Goal: Task Accomplishment & Management: Use online tool/utility

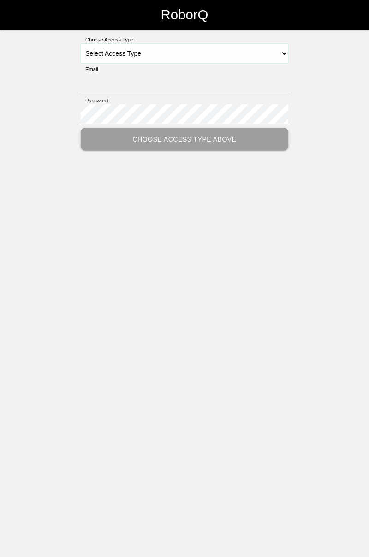
click at [281, 47] on select "Select Access Type Admin Customer Supervisor Worker" at bounding box center [184, 53] width 207 height 19
select select "Worker"
click at [81, 44] on select "Select Access Type Admin Customer Supervisor Worker" at bounding box center [184, 53] width 207 height 19
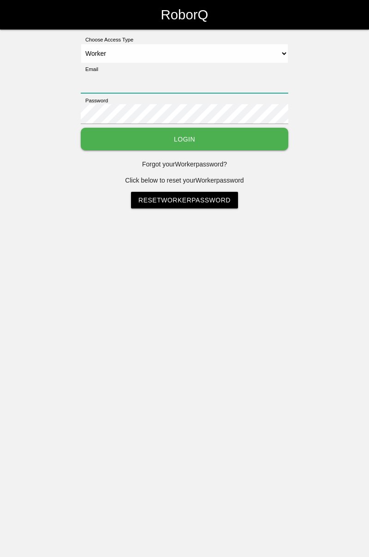
click at [237, 79] on input "Email" at bounding box center [184, 83] width 207 height 20
type input "[PERSON_NAME][EMAIL_ADDRESS][DOMAIN_NAME]"
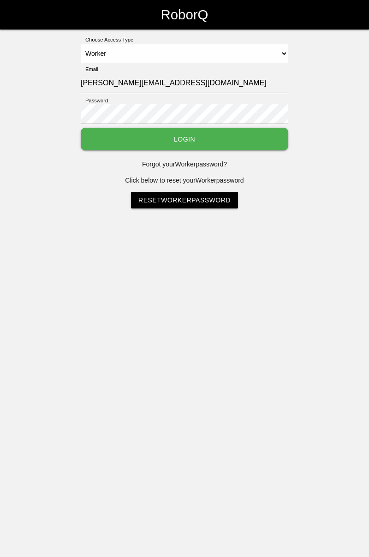
click at [81, 128] on button "Login" at bounding box center [184, 139] width 207 height 23
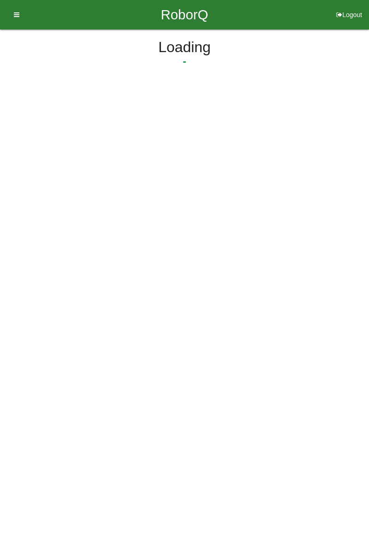
click at [226, 132] on html "RoborQ Logout Loading Dashboard Profile Add Companions Work Instructions Knowle…" at bounding box center [184, 66] width 369 height 133
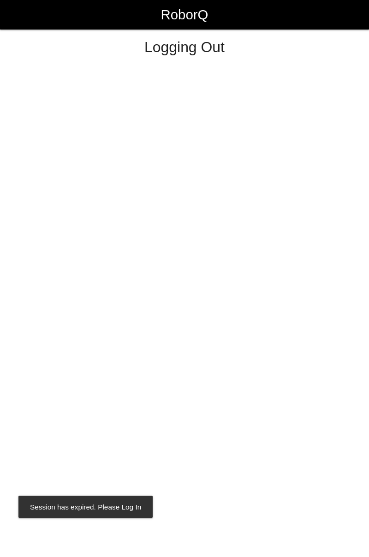
select select "Worker"
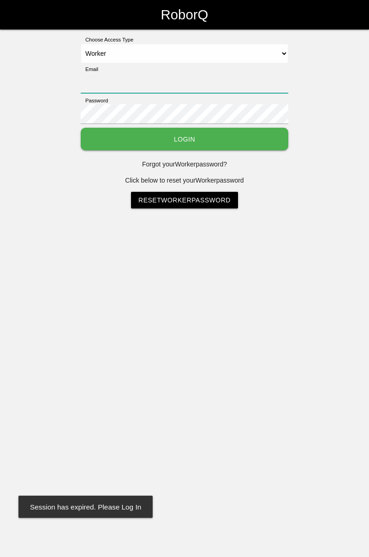
click at [208, 78] on input "Email" at bounding box center [184, 83] width 207 height 20
type input "[PERSON_NAME][EMAIL_ADDRESS][DOMAIN_NAME]"
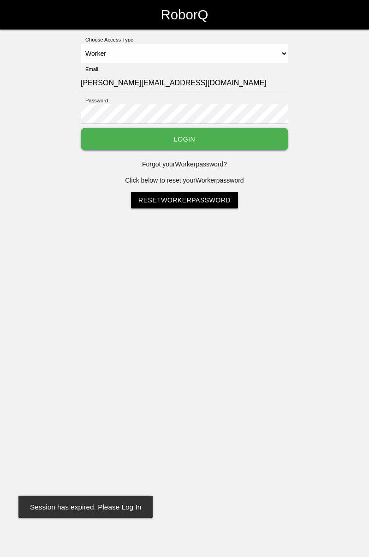
click at [81, 128] on button "Login" at bounding box center [184, 139] width 207 height 23
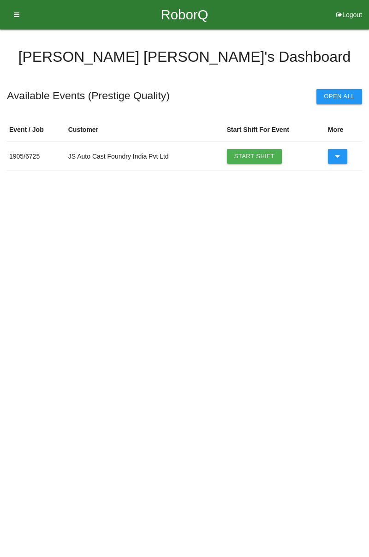
click at [250, 153] on link "Start Shift" at bounding box center [254, 156] width 55 height 15
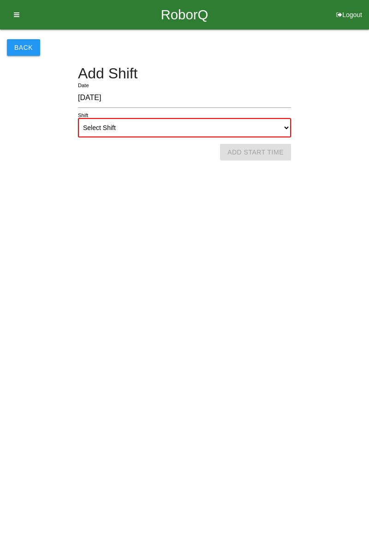
click at [282, 126] on select "Select Shift 1st Shift 2nd Shift 3rd Shift 4th Shift" at bounding box center [184, 127] width 213 height 19
select select "1"
click at [78, 118] on select "Select Shift 1st Shift 2nd Shift 3rd Shift 4th Shift" at bounding box center [184, 127] width 213 height 19
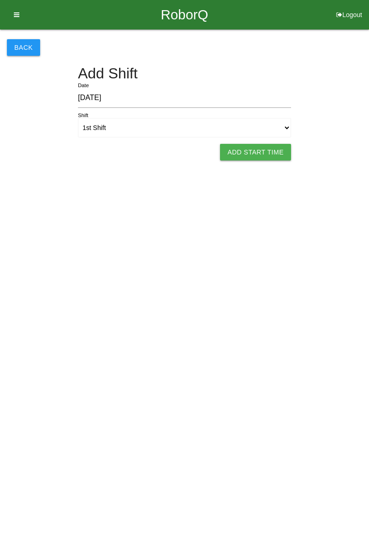
click at [247, 152] on button "Add Start Time" at bounding box center [255, 152] width 71 height 17
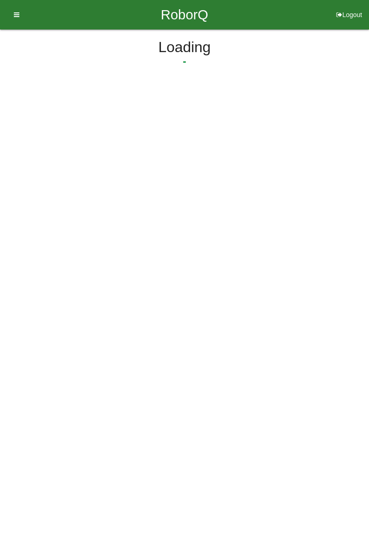
select select "7"
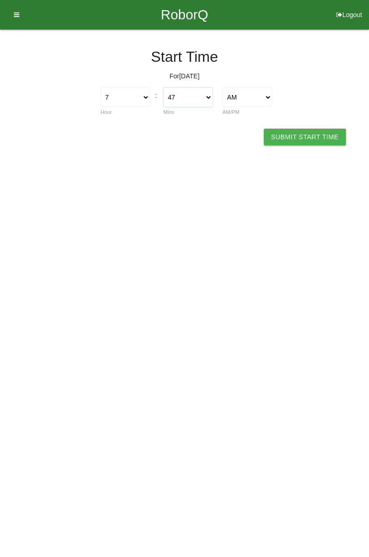
click at [206, 102] on select "00 01 02 03 04 05 06 07 08 09 10 11 12 13 14 15 16 17 18 19 20 21 22 23 24 25 2…" at bounding box center [187, 97] width 49 height 19
select select "0"
click at [163, 88] on select "00 01 02 03 04 05 06 07 08 09 10 11 12 13 14 15 16 17 18 19 20 21 22 23 24 25 2…" at bounding box center [187, 97] width 49 height 19
click at [314, 136] on button "Submit Start Time" at bounding box center [305, 137] width 82 height 17
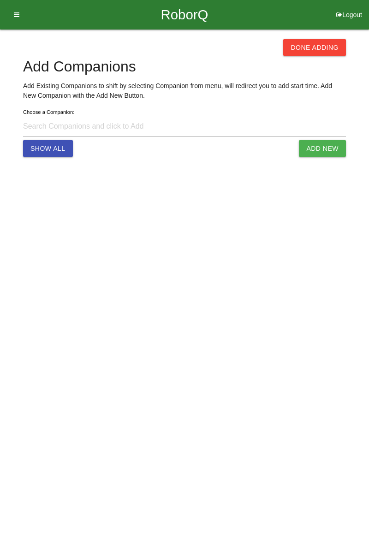
click at [326, 43] on button "Done Adding" at bounding box center [314, 47] width 63 height 17
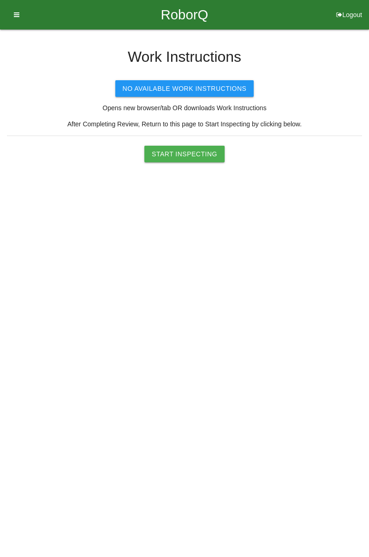
click at [196, 155] on button "Start Inspecting" at bounding box center [184, 154] width 80 height 17
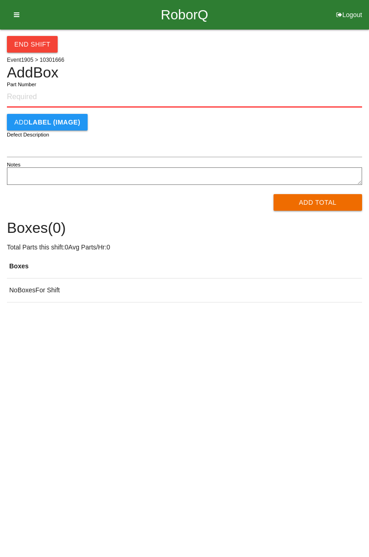
click at [55, 95] on input "Part Number" at bounding box center [184, 97] width 355 height 20
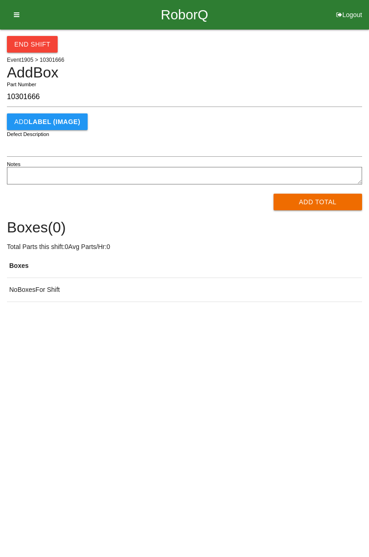
type input "10301666"
click at [330, 206] on button "Add Total" at bounding box center [317, 202] width 89 height 17
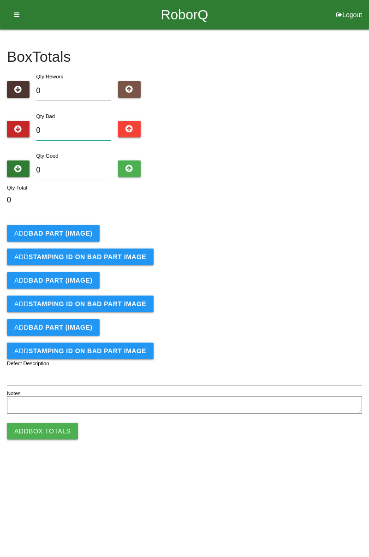
click at [82, 130] on input "0" at bounding box center [73, 131] width 75 height 20
type input "2"
click at [75, 170] on input "0" at bounding box center [73, 170] width 75 height 20
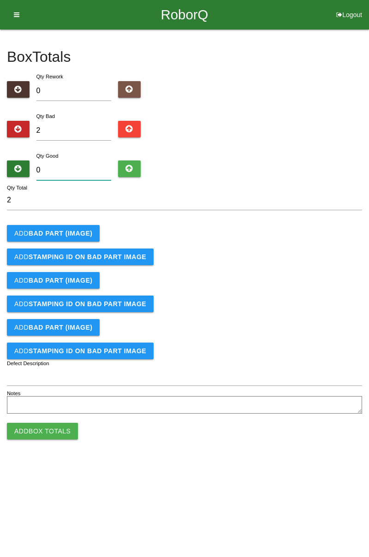
type input "8"
type input "10"
type input "82"
type input "84"
type input "82"
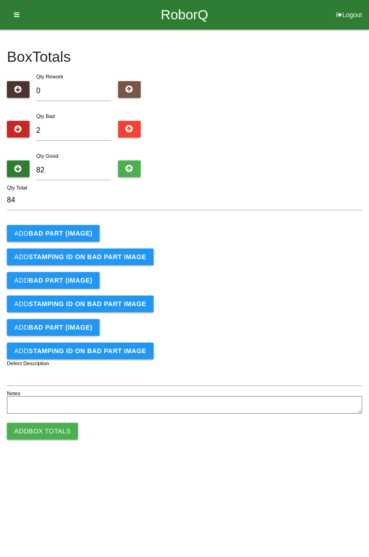
click at [66, 231] on b "BAD PART (IMAGE)" at bounding box center [61, 233] width 64 height 7
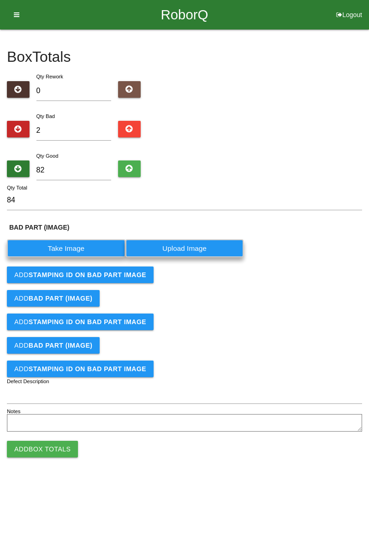
click at [70, 246] on label "Take Image" at bounding box center [66, 248] width 118 height 18
click at [0, 0] on \(IMAGE\) "Take Image" at bounding box center [0, 0] width 0 height 0
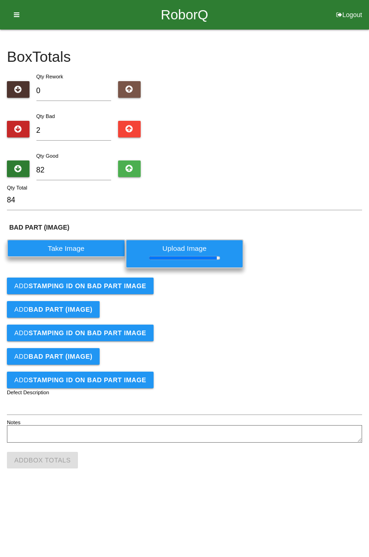
click at [127, 278] on button "Add STAMPING ID on BAD PART Image" at bounding box center [80, 286] width 147 height 17
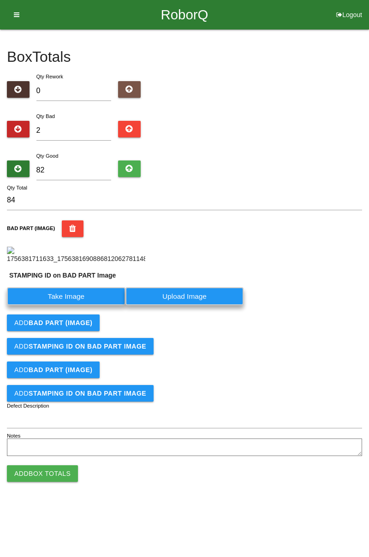
click at [79, 305] on label "Take Image" at bounding box center [66, 296] width 118 height 18
click at [0, 0] on PART "Take Image" at bounding box center [0, 0] width 0 height 0
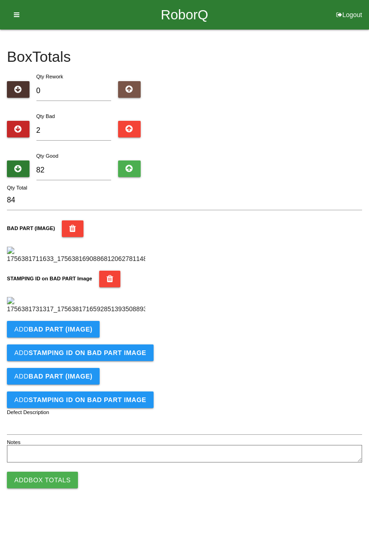
scroll to position [203, 0]
click at [86, 338] on button "Add BAD PART (IMAGE)" at bounding box center [53, 329] width 93 height 17
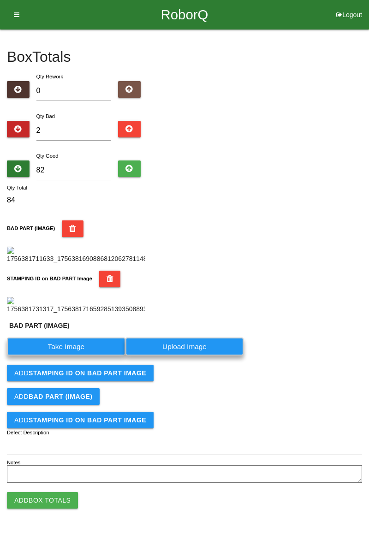
click at [88, 355] on label "Take Image" at bounding box center [66, 347] width 118 height 18
click at [0, 0] on \(IMAGE\) "Take Image" at bounding box center [0, 0] width 0 height 0
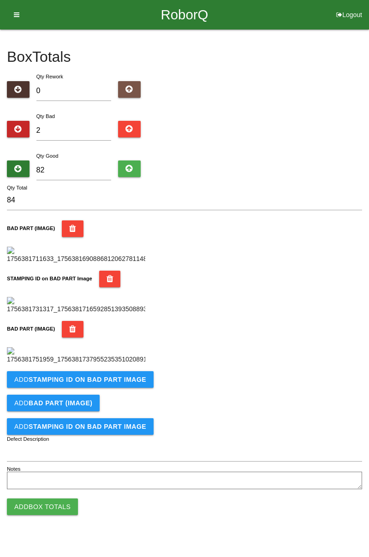
scroll to position [354, 0]
click at [125, 383] on b "STAMPING ID on BAD PART Image" at bounding box center [88, 379] width 118 height 7
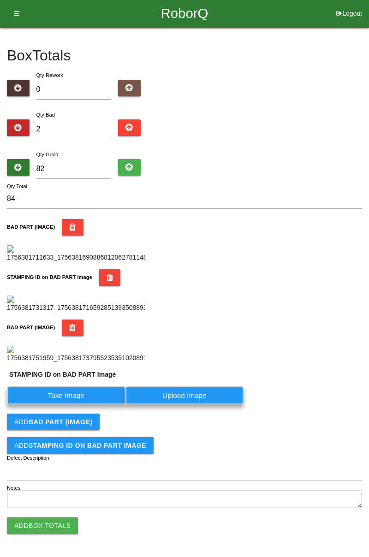
click at [82, 404] on label "Take Image" at bounding box center [66, 395] width 118 height 18
click at [0, 0] on PART "Take Image" at bounding box center [0, 0] width 0 height 0
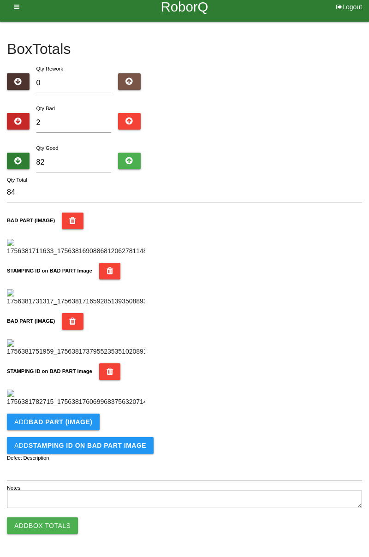
scroll to position [505, 0]
click at [68, 527] on button "Add Box Totals" at bounding box center [42, 525] width 71 height 17
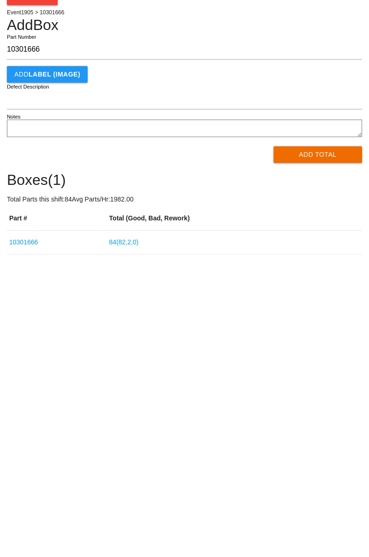
type input "10301666"
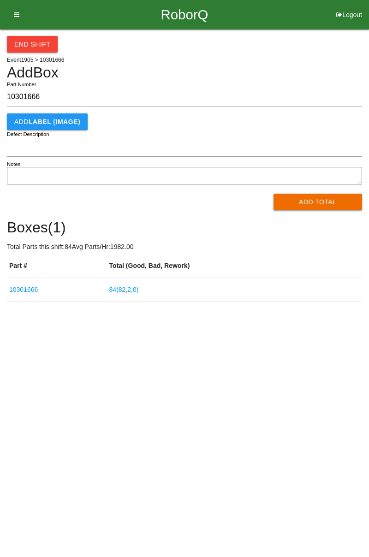
click at [309, 206] on button "Add Total" at bounding box center [317, 202] width 89 height 17
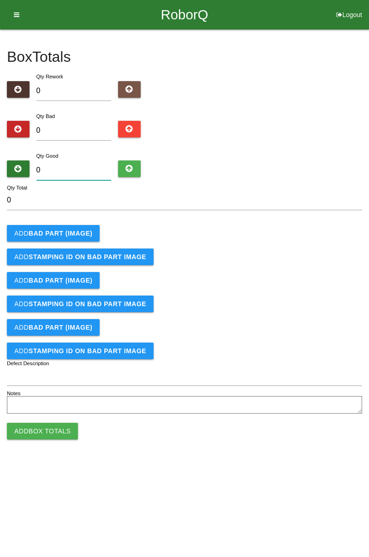
click at [84, 167] on input "0" at bounding box center [73, 170] width 75 height 20
type input "8"
type input "84"
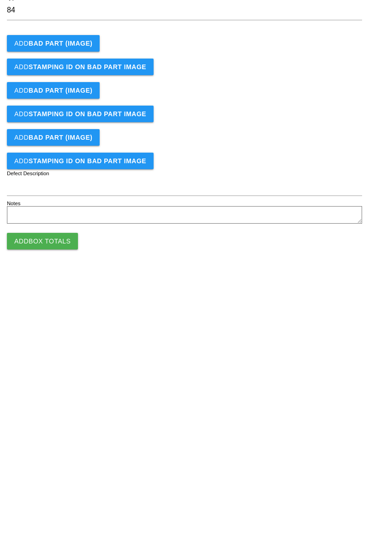
type input "84"
click at [61, 429] on button "Add Box Totals" at bounding box center [42, 431] width 71 height 17
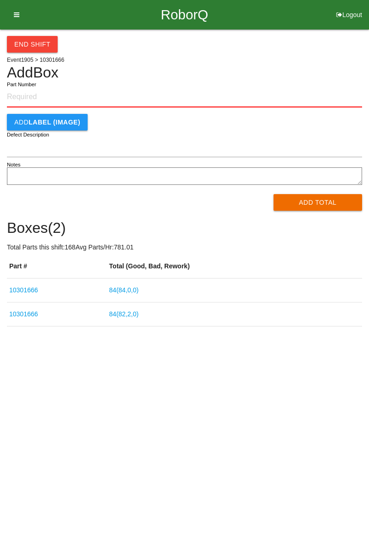
click at [364, 219] on div "End Shift Event 1905 > 10301666 Add Box Part Number Add LABEL (IMAGE) Defect De…" at bounding box center [184, 178] width 369 height 297
paste input "10301666"
type input "10301666"
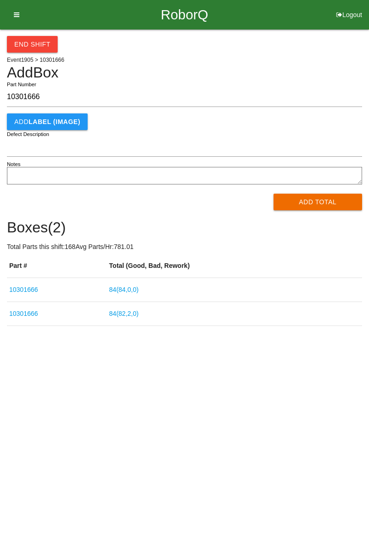
click at [317, 195] on button "Add Total" at bounding box center [317, 202] width 89 height 17
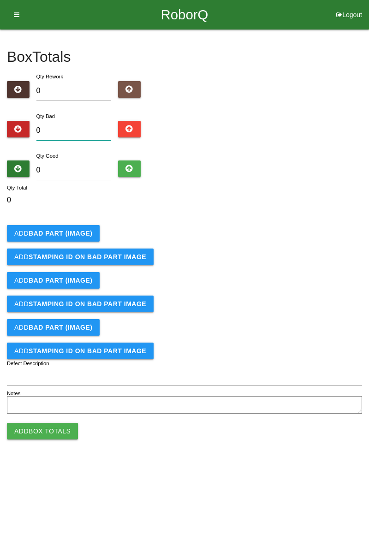
click at [87, 127] on input "0" at bounding box center [73, 131] width 75 height 20
type input "2"
click at [77, 228] on button "Add BAD PART (IMAGE)" at bounding box center [53, 233] width 93 height 17
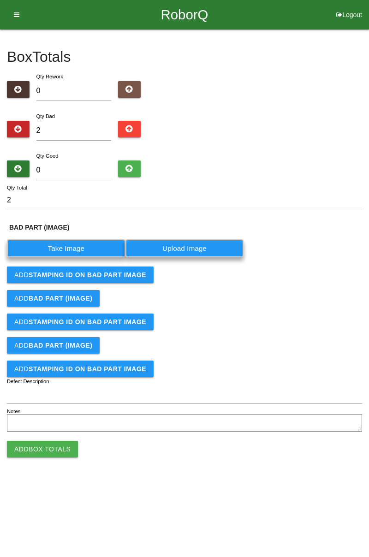
click at [76, 246] on label "Take Image" at bounding box center [66, 248] width 118 height 18
click at [0, 0] on \(IMAGE\) "Take Image" at bounding box center [0, 0] width 0 height 0
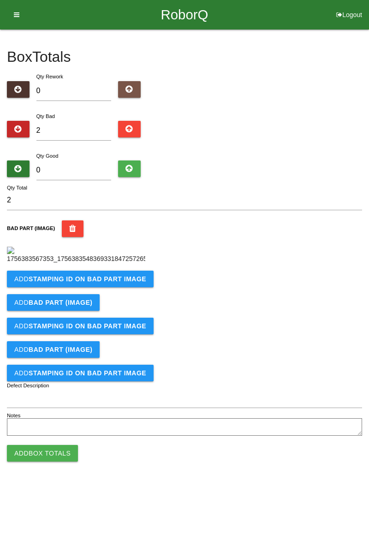
click at [109, 283] on b "STAMPING ID on BAD PART Image" at bounding box center [88, 278] width 118 height 7
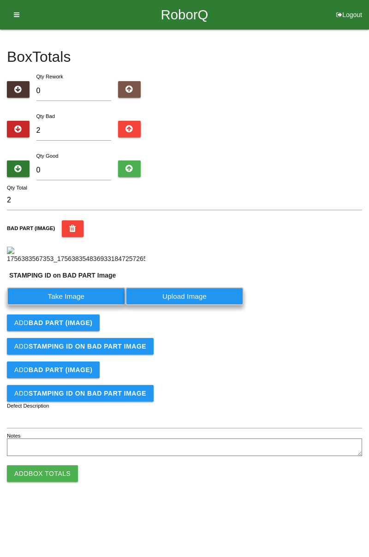
click at [77, 305] on label "Take Image" at bounding box center [66, 296] width 118 height 18
click at [0, 0] on PART "Take Image" at bounding box center [0, 0] width 0 height 0
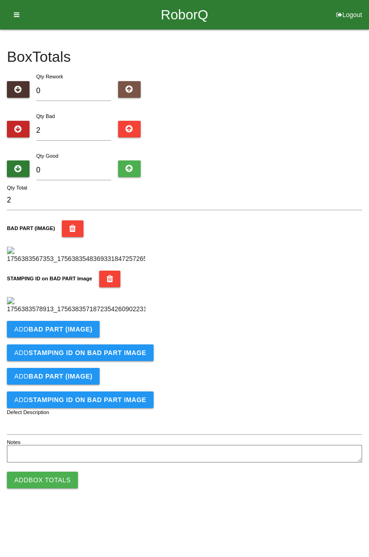
scroll to position [203, 0]
click at [81, 338] on button "Add BAD PART (IMAGE)" at bounding box center [53, 329] width 93 height 17
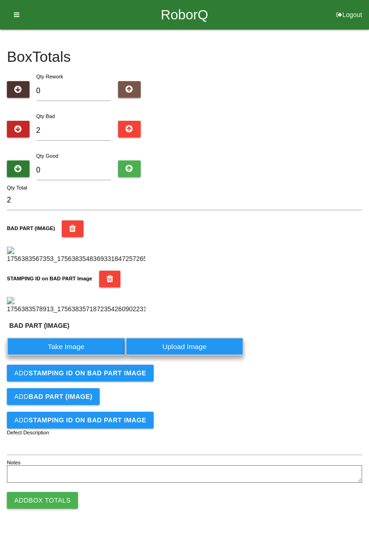
click at [77, 355] on label "Take Image" at bounding box center [66, 347] width 118 height 18
click at [0, 0] on \(IMAGE\) "Take Image" at bounding box center [0, 0] width 0 height 0
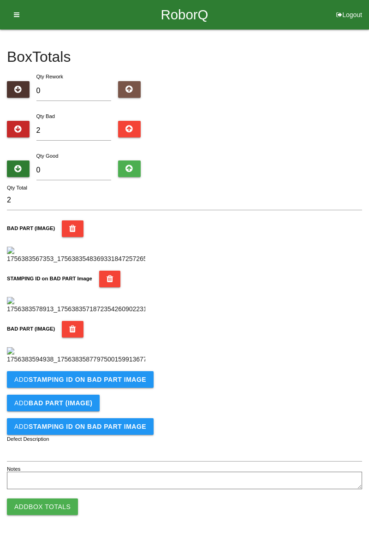
scroll to position [354, 0]
click at [101, 388] on button "Add STAMPING ID on BAD PART Image" at bounding box center [80, 379] width 147 height 17
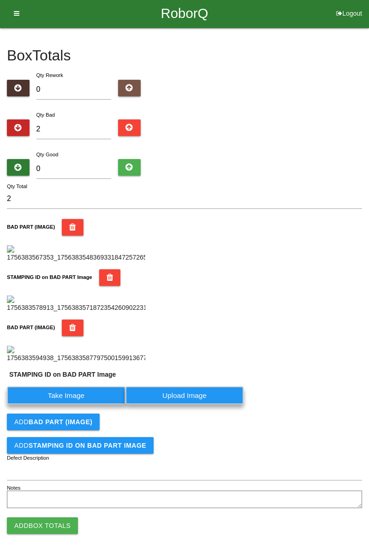
click at [78, 404] on label "Take Image" at bounding box center [66, 395] width 118 height 18
click at [0, 0] on PART "Take Image" at bounding box center [0, 0] width 0 height 0
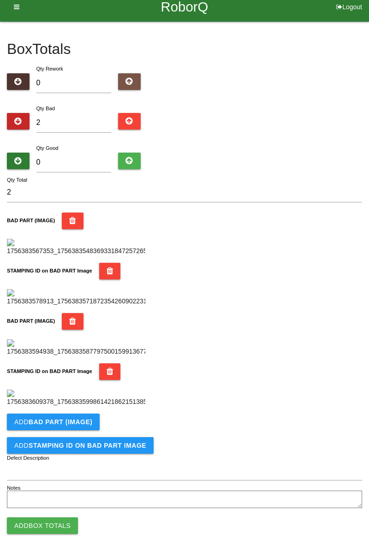
scroll to position [0, 0]
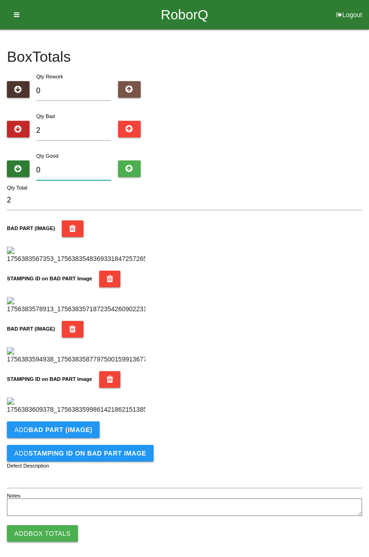
click at [77, 167] on input "0" at bounding box center [73, 170] width 75 height 20
type input "8"
type input "10"
type input "82"
type input "84"
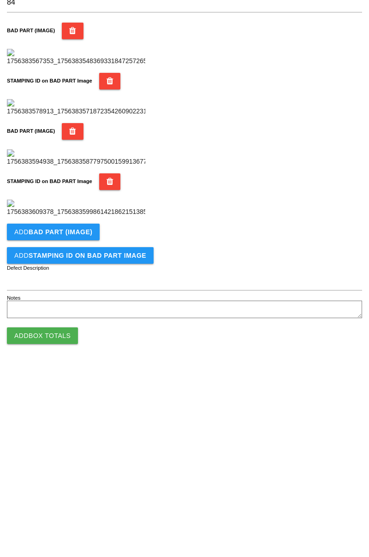
scroll to position [505, 0]
type input "82"
click at [68, 526] on button "Add Box Totals" at bounding box center [42, 525] width 71 height 17
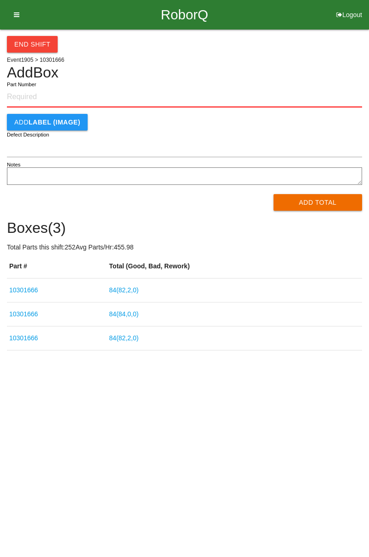
click at [39, 98] on input "Part Number" at bounding box center [184, 97] width 355 height 20
type input "10301666"
click at [368, 88] on div "End Shift Event 1905 > 10301666 Add Box 10301666 Part Number Add LABEL (IMAGE) …" at bounding box center [184, 190] width 369 height 321
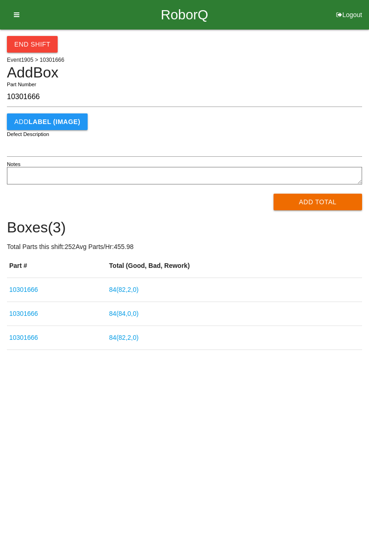
click at [368, 53] on div "End Shift Event 1905 > 10301666 Add Box 10301666 Part Number Add LABEL (IMAGE) …" at bounding box center [184, 190] width 369 height 320
click at [65, 116] on button "Add LABEL (IMAGE)" at bounding box center [47, 121] width 81 height 17
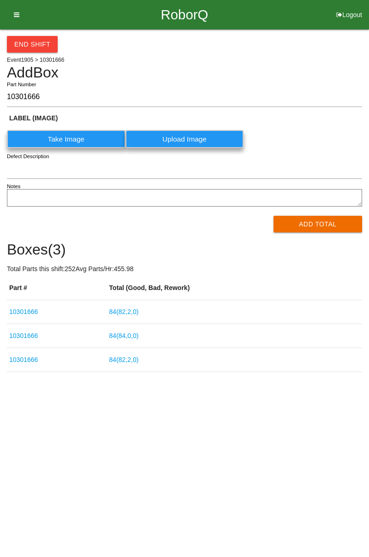
click at [318, 223] on button "Add Total" at bounding box center [317, 224] width 89 height 17
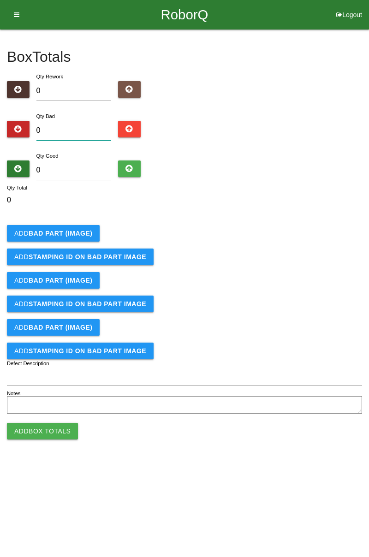
click at [79, 129] on input "0" at bounding box center [73, 131] width 75 height 20
type input "3"
click at [78, 226] on button "Add BAD PART (IMAGE)" at bounding box center [53, 233] width 93 height 17
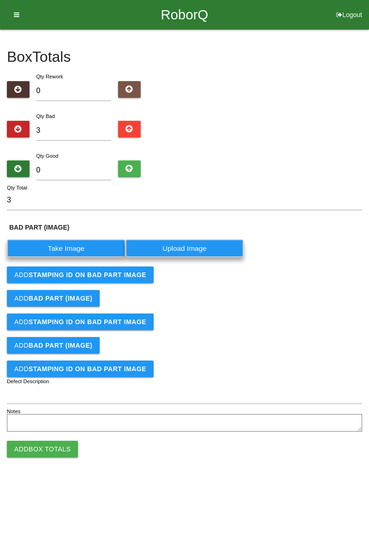
click at [80, 245] on label "Take Image" at bounding box center [66, 248] width 118 height 18
click at [0, 0] on \(IMAGE\) "Take Image" at bounding box center [0, 0] width 0 height 0
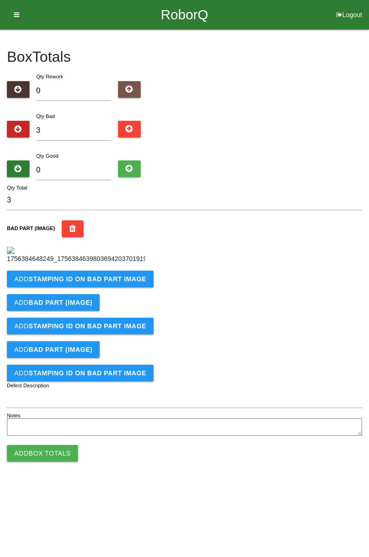
click at [110, 283] on b "STAMPING ID on BAD PART Image" at bounding box center [88, 278] width 118 height 7
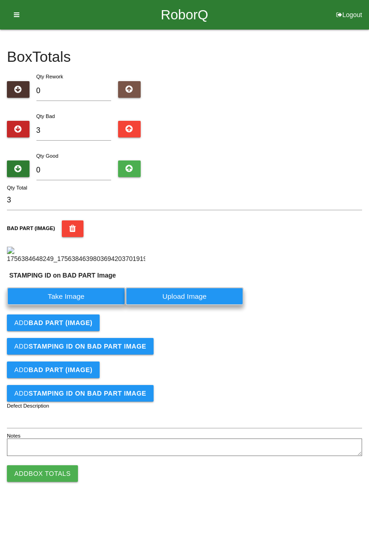
click at [90, 305] on label "Take Image" at bounding box center [66, 296] width 118 height 18
click at [0, 0] on PART "Take Image" at bounding box center [0, 0] width 0 height 0
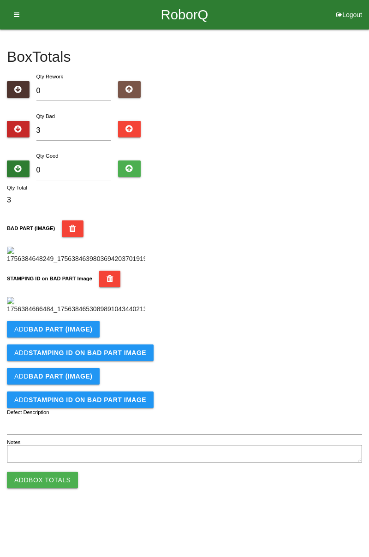
scroll to position [203, 0]
click at [83, 338] on button "Add BAD PART (IMAGE)" at bounding box center [53, 329] width 93 height 17
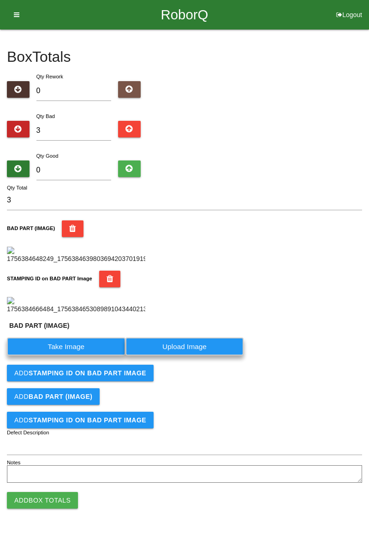
click at [83, 355] on label "Take Image" at bounding box center [66, 347] width 118 height 18
click at [0, 0] on \(IMAGE\) "Take Image" at bounding box center [0, 0] width 0 height 0
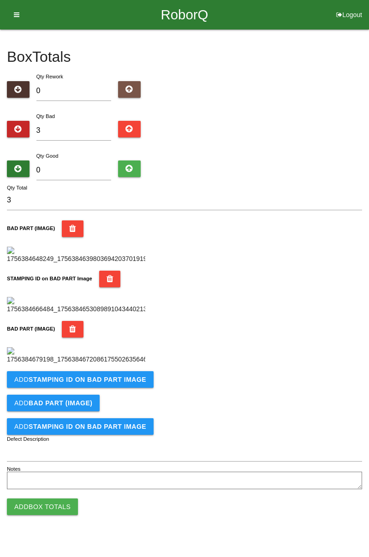
scroll to position [354, 0]
click at [117, 388] on button "Add STAMPING ID on BAD PART Image" at bounding box center [80, 379] width 147 height 17
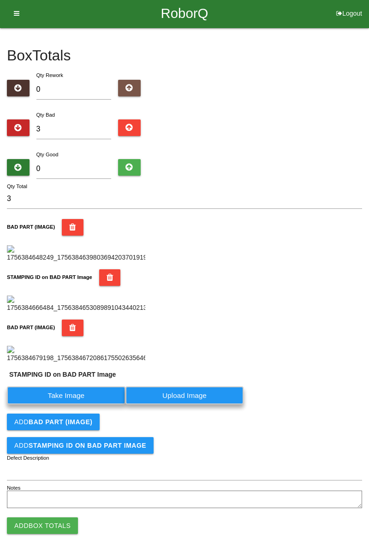
click at [77, 404] on label "Take Image" at bounding box center [66, 395] width 118 height 18
click at [0, 0] on PART "Take Image" at bounding box center [0, 0] width 0 height 0
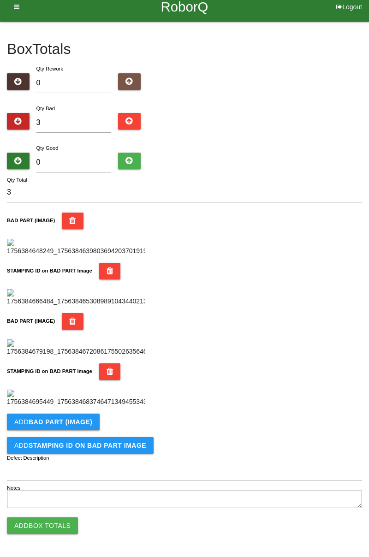
scroll to position [505, 0]
click at [87, 427] on button "Add BAD PART (IMAGE)" at bounding box center [53, 422] width 93 height 17
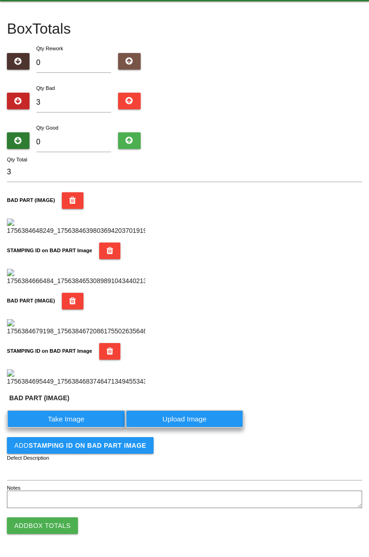
click at [74, 428] on label "Take Image" at bounding box center [66, 419] width 118 height 18
click at [0, 0] on \(IMAGE\) "Take Image" at bounding box center [0, 0] width 0 height 0
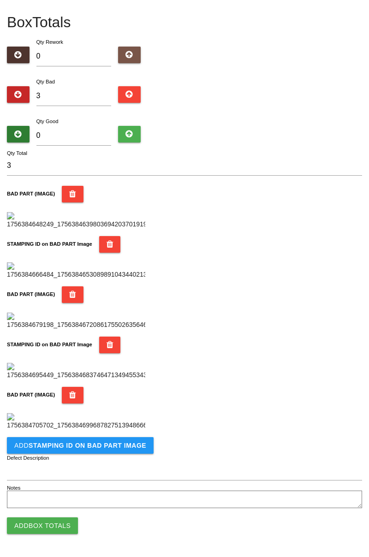
scroll to position [657, 0]
click at [119, 450] on button "Add STAMPING ID on BAD PART Image" at bounding box center [80, 445] width 147 height 17
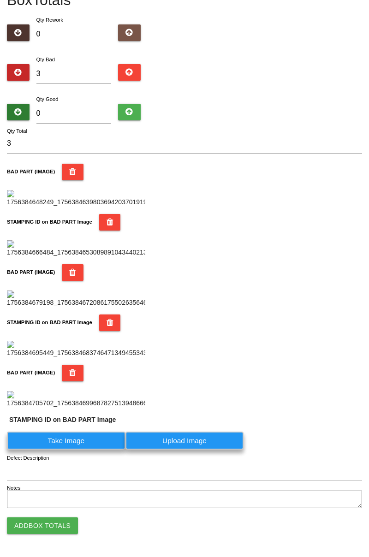
click at [83, 450] on label "Take Image" at bounding box center [66, 441] width 118 height 18
click at [0, 0] on PART "Take Image" at bounding box center [0, 0] width 0 height 0
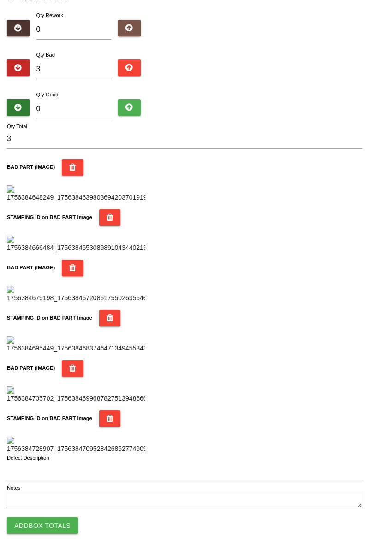
scroll to position [0, 0]
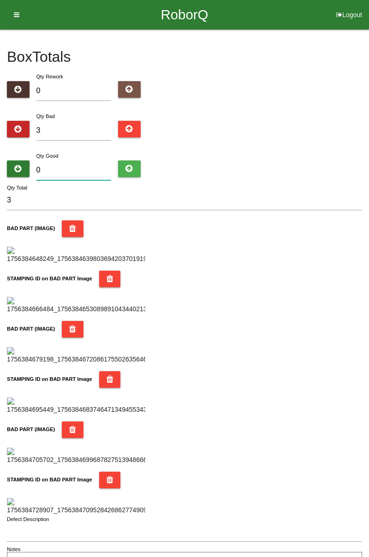
click at [106, 166] on input "0" at bounding box center [73, 170] width 75 height 20
type input "8"
type input "11"
type input "81"
type input "84"
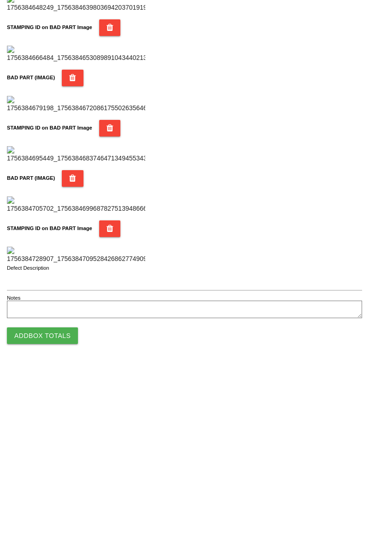
scroll to position [808, 0]
type input "81"
click at [61, 523] on button "Add Box Totals" at bounding box center [42, 525] width 71 height 17
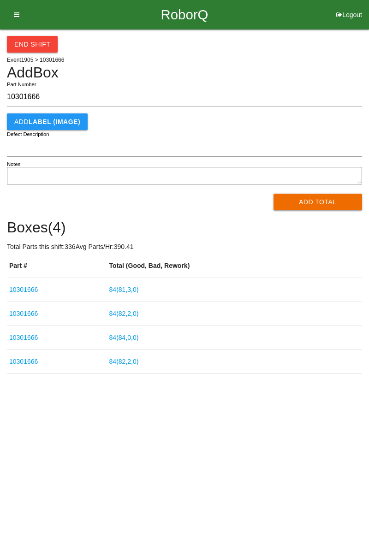
type input "10301666"
click at [134, 288] on link "84 ( 81 , 3 , 0 )" at bounding box center [124, 289] width 30 height 7
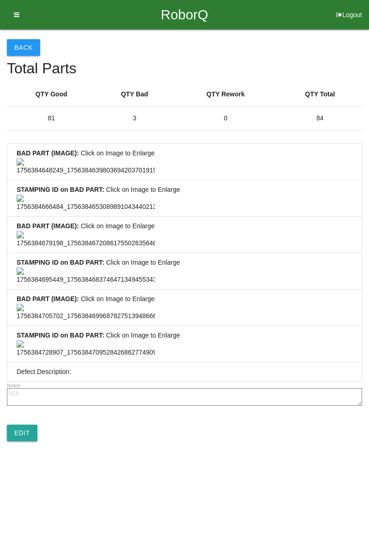
scroll to position [686, 0]
click at [28, 441] on link "Edit" at bounding box center [22, 433] width 30 height 17
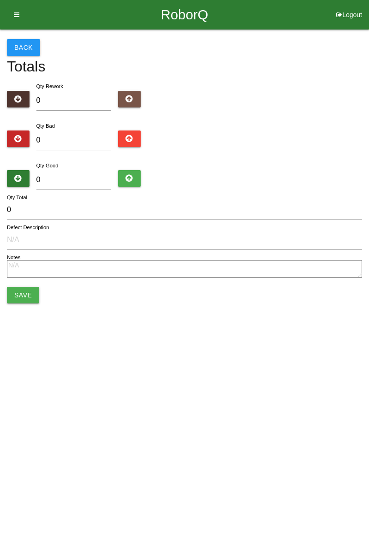
type input "3"
type input "81"
type input "84"
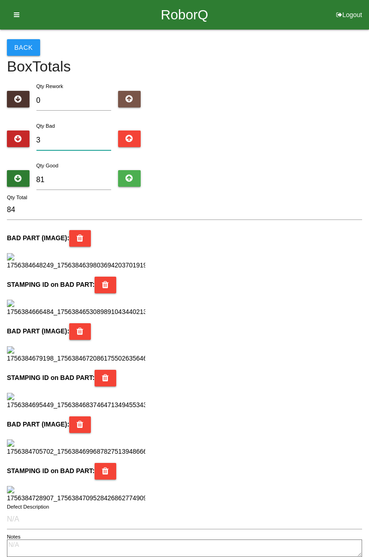
click at [65, 139] on input "3" at bounding box center [73, 140] width 75 height 20
type input "0"
type input "81"
type input "5"
type input "86"
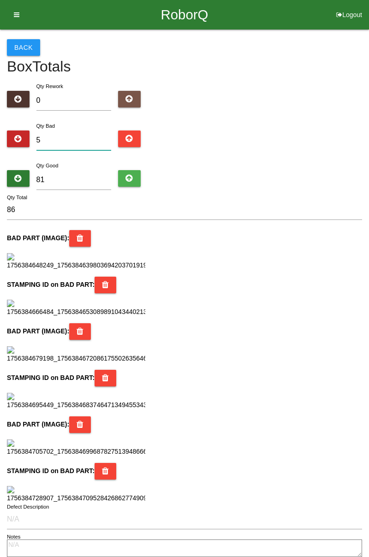
type input "5"
click at [55, 167] on label "Qty Good" at bounding box center [47, 166] width 22 height 6
click at [55, 170] on input "81" at bounding box center [73, 180] width 75 height 20
type input "8"
type input "13"
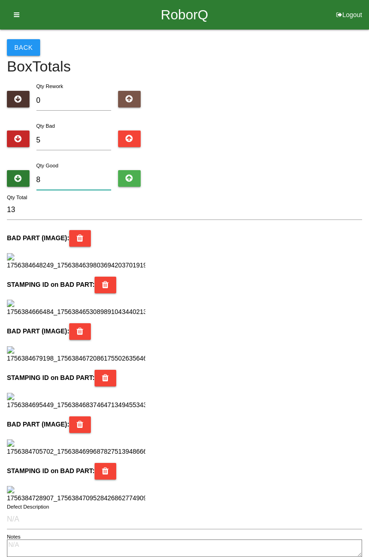
type input "0"
type input "5"
type input "7"
type input "12"
type input "79"
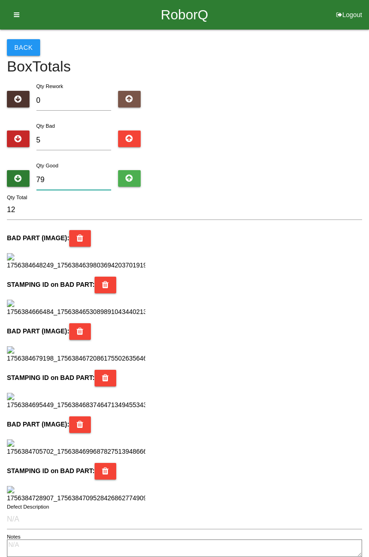
type input "84"
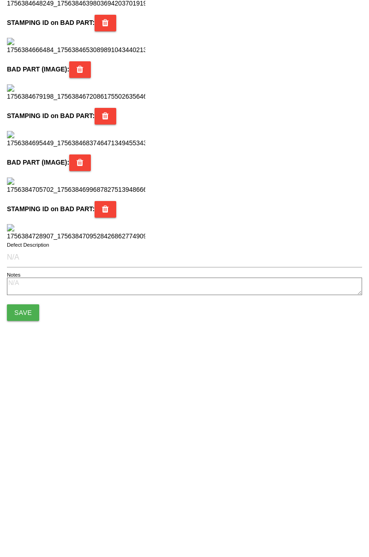
scroll to position [819, 0]
type input "79"
click at [29, 504] on button "Save" at bounding box center [23, 502] width 32 height 17
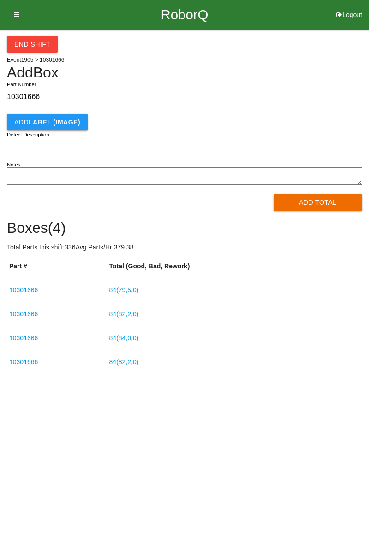
type input "10301666"
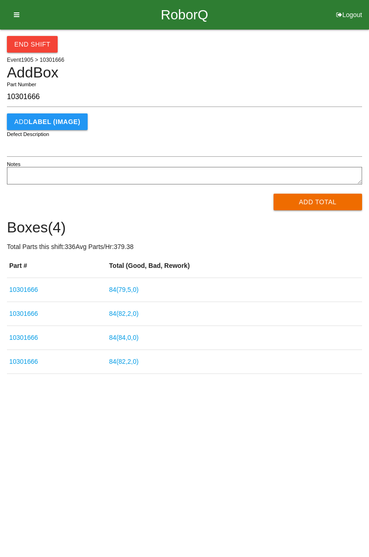
click at [68, 118] on b "LABEL (IMAGE)" at bounding box center [55, 121] width 52 height 7
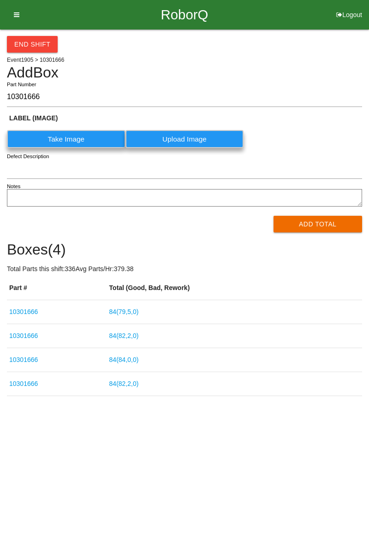
click at [90, 137] on label "Take Image" at bounding box center [66, 139] width 118 height 18
click at [0, 0] on \(IMAGE\) "Take Image" at bounding box center [0, 0] width 0 height 0
click at [321, 225] on button "Add Total" at bounding box center [317, 224] width 89 height 17
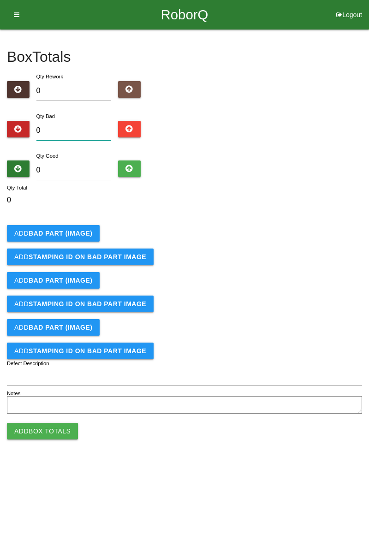
click at [102, 127] on input "0" at bounding box center [73, 131] width 75 height 20
type input "4"
click at [67, 231] on b "BAD PART (IMAGE)" at bounding box center [61, 233] width 64 height 7
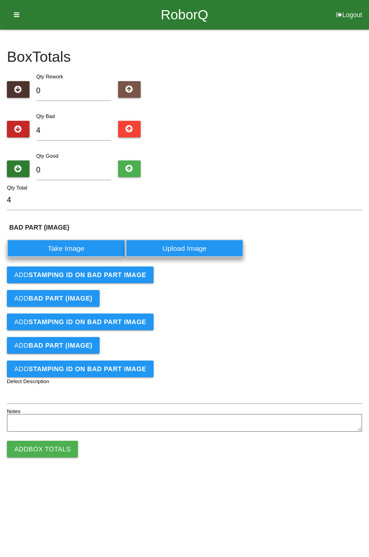
click at [68, 246] on label "Take Image" at bounding box center [66, 248] width 118 height 18
click at [0, 0] on \(IMAGE\) "Take Image" at bounding box center [0, 0] width 0 height 0
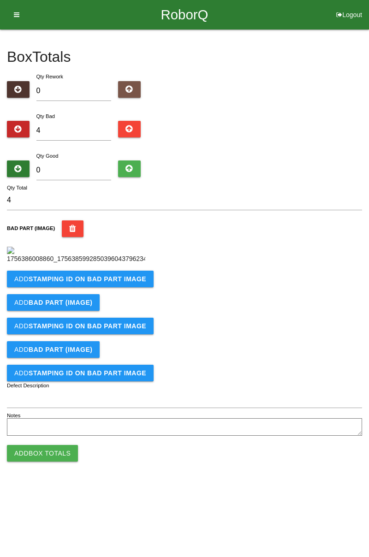
click at [130, 283] on b "STAMPING ID on BAD PART Image" at bounding box center [88, 278] width 118 height 7
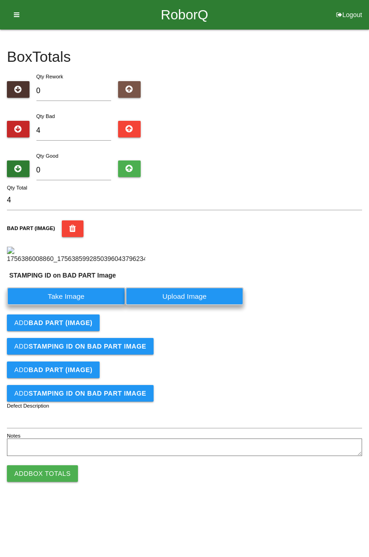
click at [89, 305] on label "Take Image" at bounding box center [66, 296] width 118 height 18
click at [0, 0] on PART "Take Image" at bounding box center [0, 0] width 0 height 0
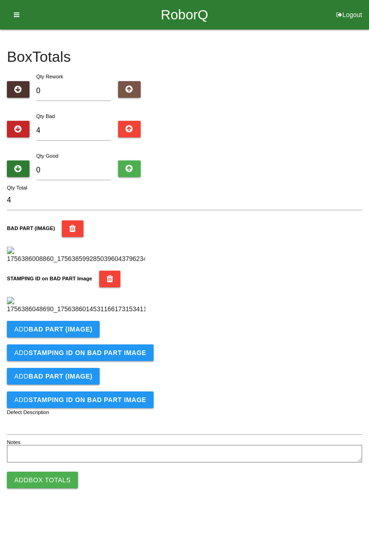
scroll to position [203, 0]
click at [86, 333] on b "BAD PART (IMAGE)" at bounding box center [61, 329] width 64 height 7
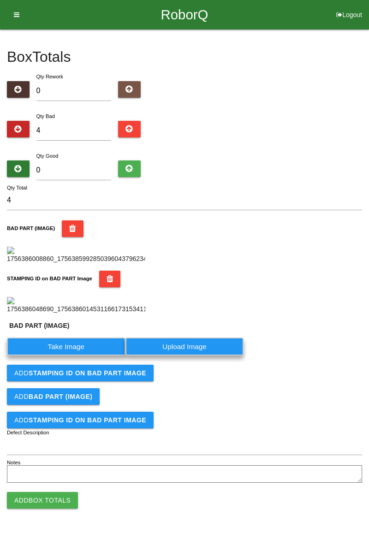
click at [75, 355] on label "Take Image" at bounding box center [66, 347] width 118 height 18
click at [0, 0] on \(IMAGE\) "Take Image" at bounding box center [0, 0] width 0 height 0
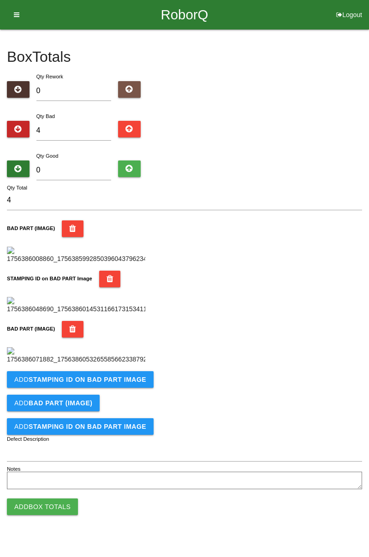
scroll to position [354, 0]
click at [99, 388] on button "Add STAMPING ID on BAD PART Image" at bounding box center [80, 379] width 147 height 17
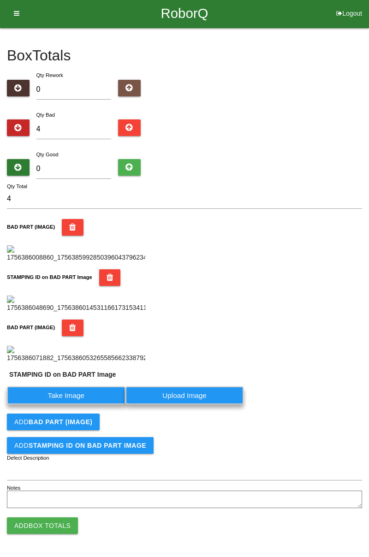
click at [71, 404] on label "Take Image" at bounding box center [66, 395] width 118 height 18
click at [0, 0] on PART "Take Image" at bounding box center [0, 0] width 0 height 0
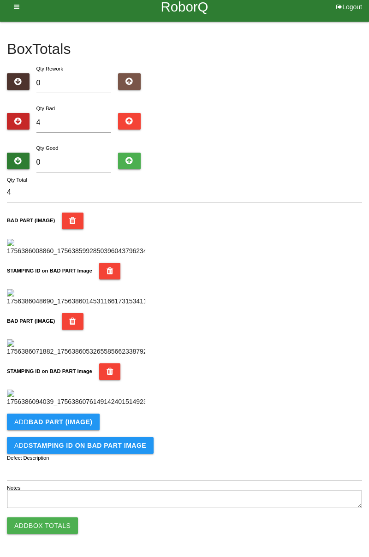
scroll to position [505, 0]
click at [80, 418] on b "BAD PART (IMAGE)" at bounding box center [61, 421] width 64 height 7
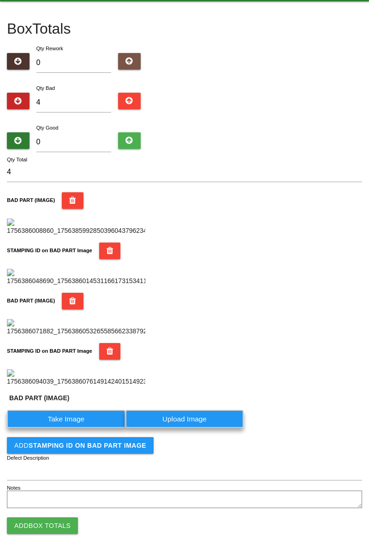
click at [78, 428] on label "Take Image" at bounding box center [66, 419] width 118 height 18
click at [0, 0] on \(IMAGE\) "Take Image" at bounding box center [0, 0] width 0 height 0
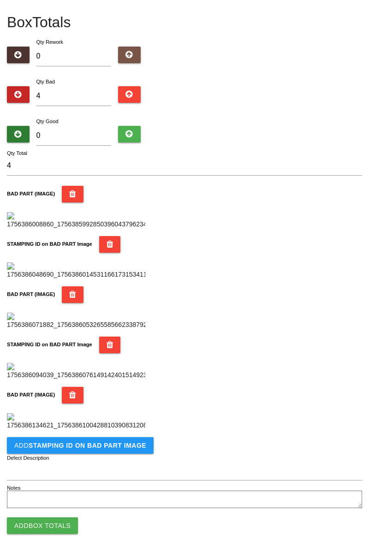
scroll to position [657, 0]
click at [124, 451] on button "Add STAMPING ID on BAD PART Image" at bounding box center [80, 445] width 147 height 17
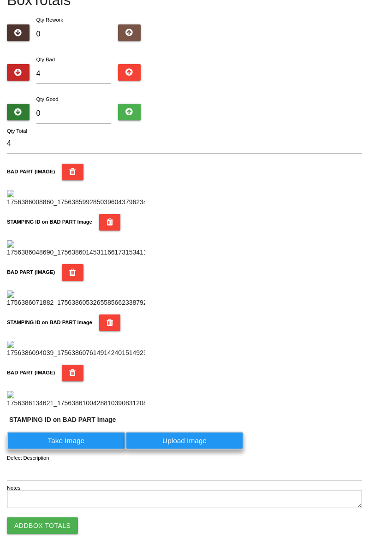
click at [87, 450] on label "Take Image" at bounding box center [66, 441] width 118 height 18
click at [0, 0] on PART "Take Image" at bounding box center [0, 0] width 0 height 0
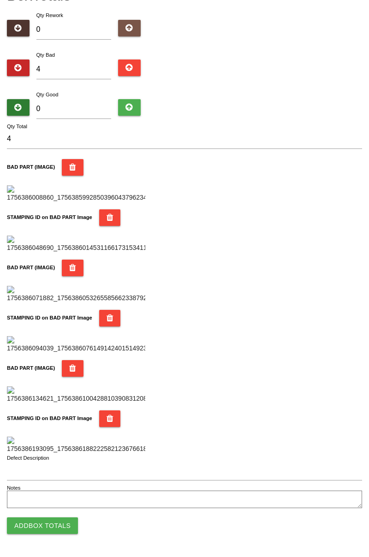
scroll to position [0, 0]
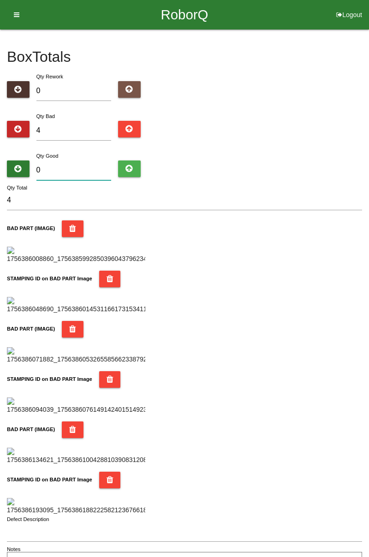
click at [78, 161] on input "0" at bounding box center [73, 170] width 75 height 20
type input "8"
type input "12"
type input "80"
type input "84"
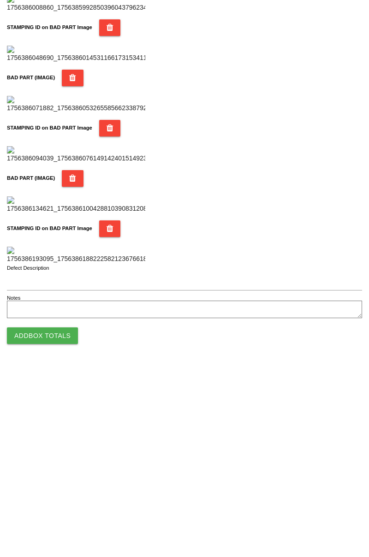
scroll to position [808, 0]
type input "80"
click at [38, 528] on button "Add Box Totals" at bounding box center [42, 525] width 71 height 17
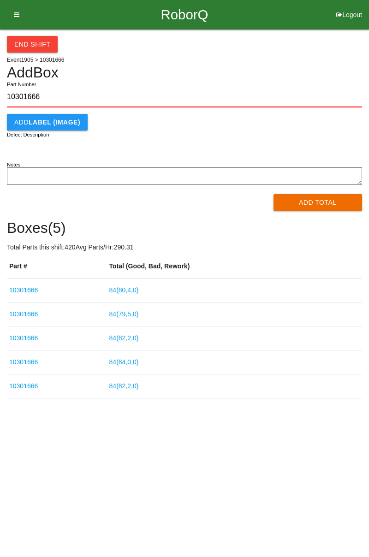
type input "10301666"
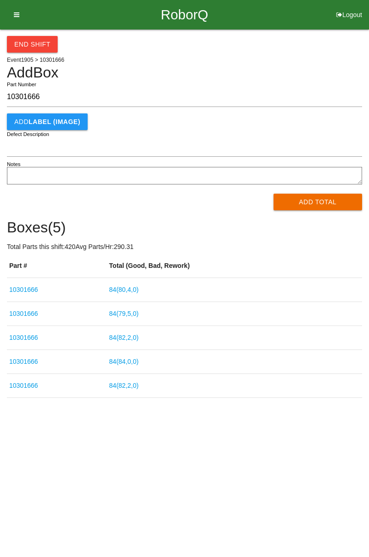
click at [317, 203] on button "Add Total" at bounding box center [317, 202] width 89 height 17
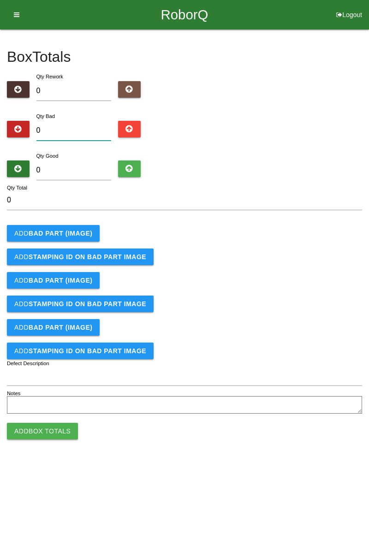
click at [83, 130] on input "0" at bounding box center [73, 131] width 75 height 20
type input "6"
click at [84, 172] on input "0" at bounding box center [73, 170] width 75 height 20
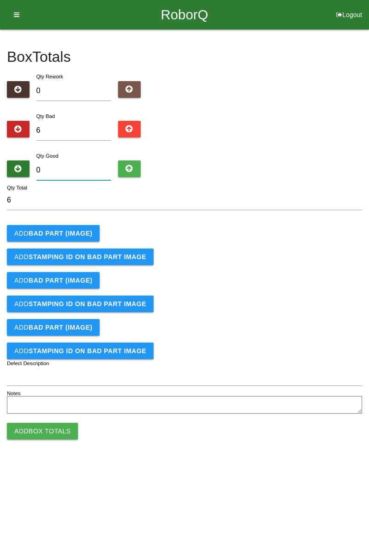
type input "7"
type input "13"
type input "78"
type input "84"
type input "78"
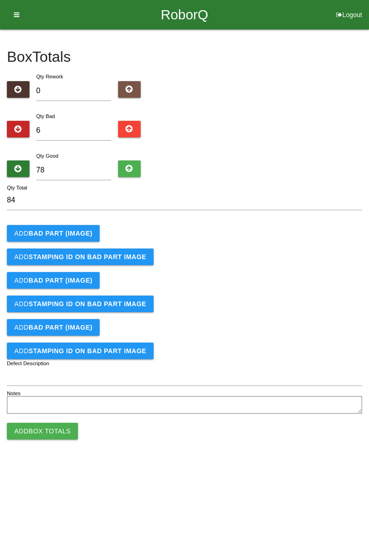
click at [71, 230] on b "BAD PART (IMAGE)" at bounding box center [61, 233] width 64 height 7
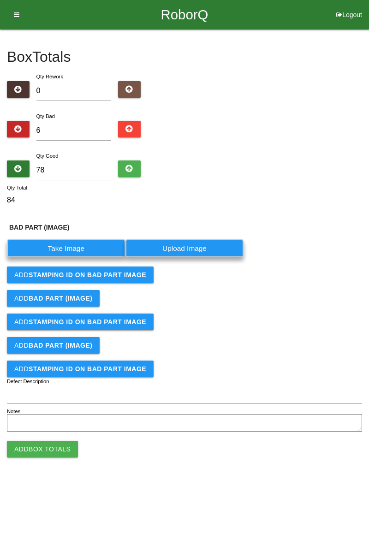
click at [74, 244] on label "Take Image" at bounding box center [66, 248] width 118 height 18
click at [0, 0] on \(IMAGE\) "Take Image" at bounding box center [0, 0] width 0 height 0
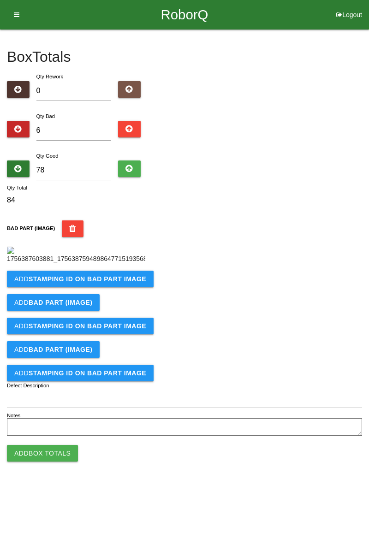
click at [114, 283] on b "STAMPING ID on BAD PART Image" at bounding box center [88, 278] width 118 height 7
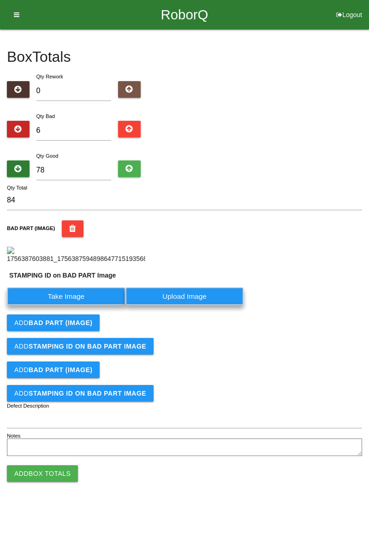
click at [87, 305] on label "Take Image" at bounding box center [66, 296] width 118 height 18
click at [0, 0] on PART "Take Image" at bounding box center [0, 0] width 0 height 0
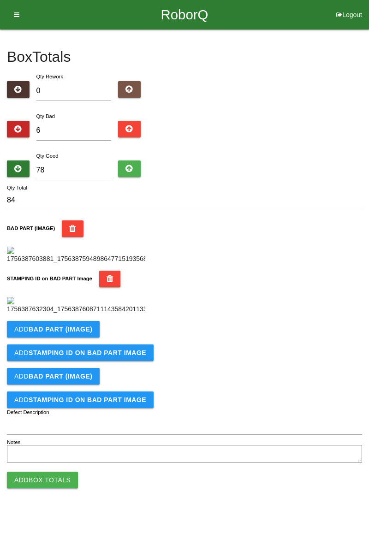
scroll to position [203, 0]
click at [85, 333] on b "BAD PART (IMAGE)" at bounding box center [61, 329] width 64 height 7
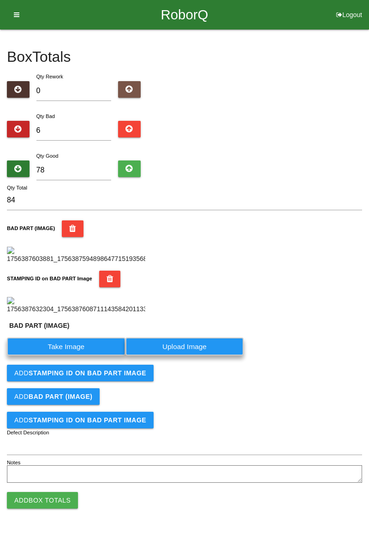
click at [67, 355] on label "Take Image" at bounding box center [66, 347] width 118 height 18
click at [0, 0] on \(IMAGE\) "Take Image" at bounding box center [0, 0] width 0 height 0
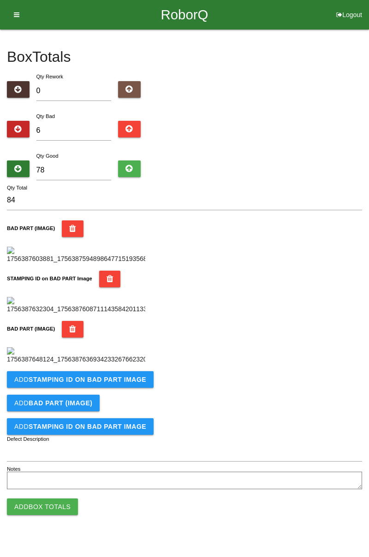
scroll to position [354, 0]
click at [114, 388] on button "Add STAMPING ID on BAD PART Image" at bounding box center [80, 379] width 147 height 17
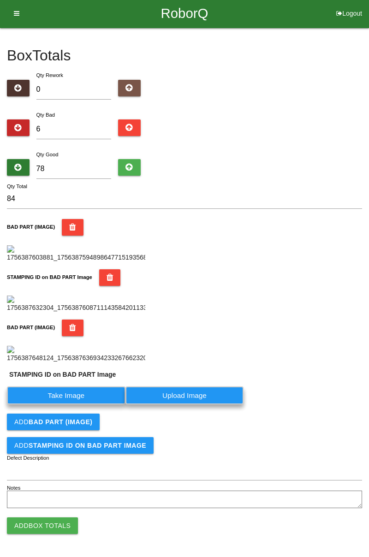
click at [83, 404] on label "Take Image" at bounding box center [66, 395] width 118 height 18
click at [0, 0] on PART "Take Image" at bounding box center [0, 0] width 0 height 0
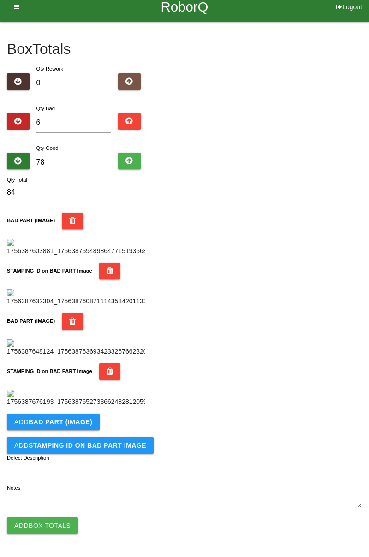
scroll to position [505, 0]
click at [89, 423] on b "BAD PART (IMAGE)" at bounding box center [61, 421] width 64 height 7
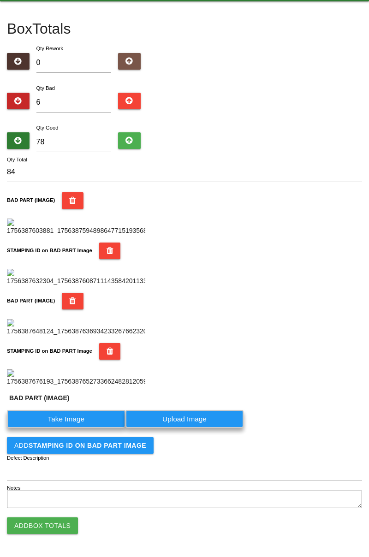
click at [79, 428] on label "Take Image" at bounding box center [66, 419] width 118 height 18
click at [0, 0] on \(IMAGE\) "Take Image" at bounding box center [0, 0] width 0 height 0
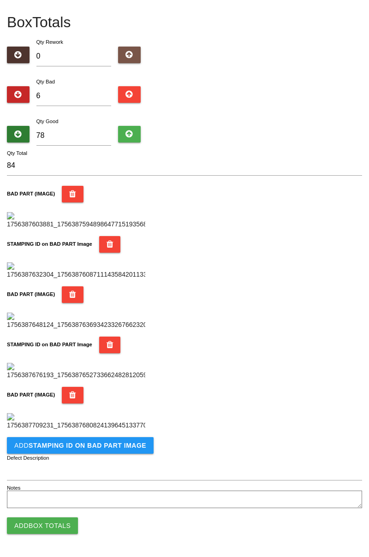
scroll to position [657, 0]
click at [89, 449] on button "Add STAMPING ID on BAD PART Image" at bounding box center [80, 445] width 147 height 17
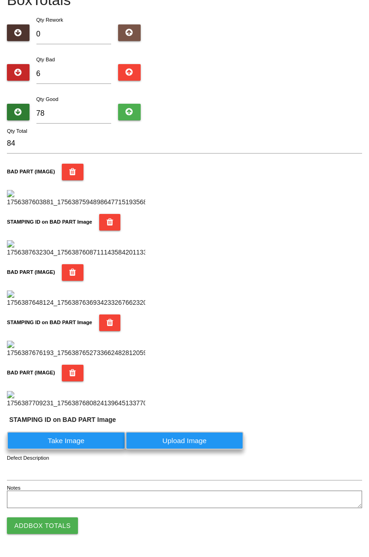
click at [76, 450] on label "Take Image" at bounding box center [66, 441] width 118 height 18
click at [0, 0] on PART "Take Image" at bounding box center [0, 0] width 0 height 0
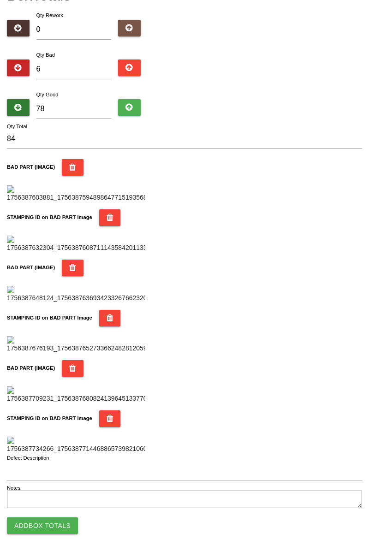
scroll to position [808, 0]
click at [51, 534] on button "Add Box Totals" at bounding box center [42, 525] width 71 height 17
